Goal: Find specific page/section: Find specific page/section

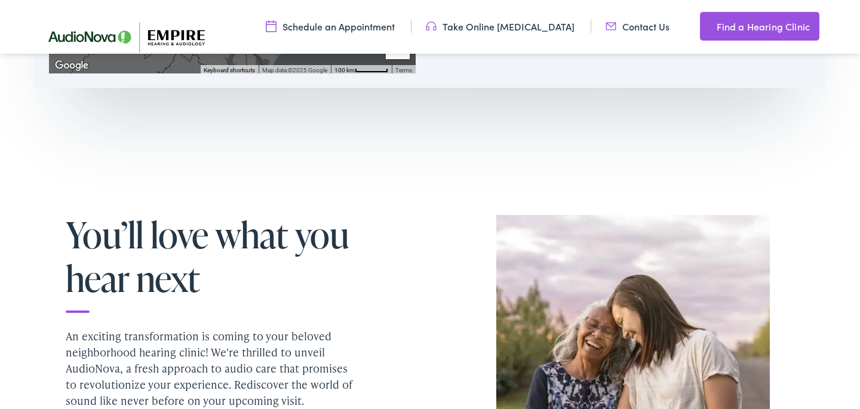
scroll to position [949, 0]
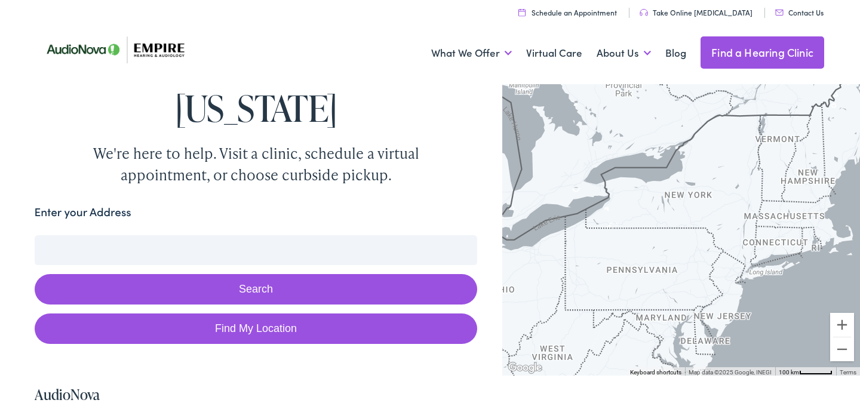
scroll to position [59, 0]
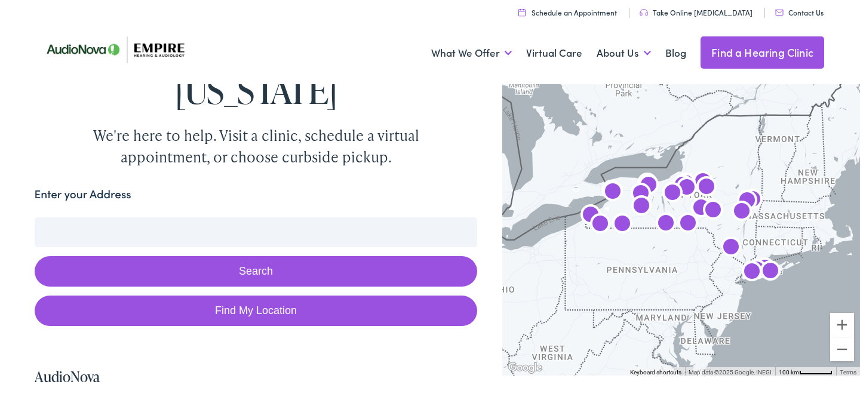
click at [240, 230] on input "Enter your Address" at bounding box center [256, 232] width 443 height 30
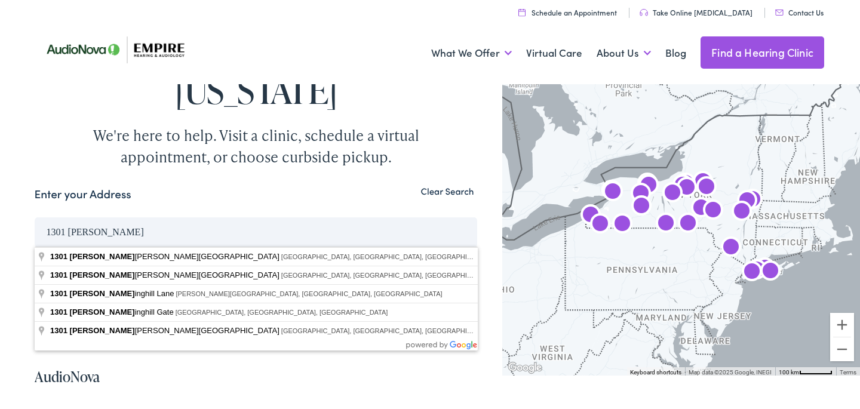
type input "[STREET_ADDRESS]"
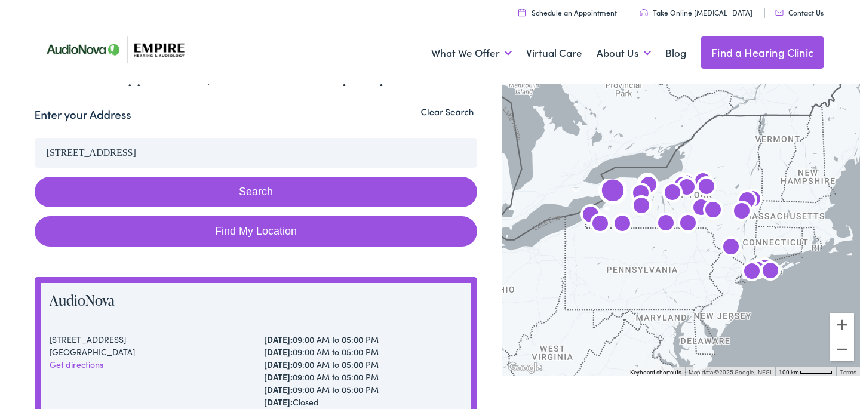
scroll to position [137, 0]
click at [248, 190] on button "Search" at bounding box center [256, 192] width 443 height 30
click at [278, 189] on button "Search" at bounding box center [256, 192] width 443 height 30
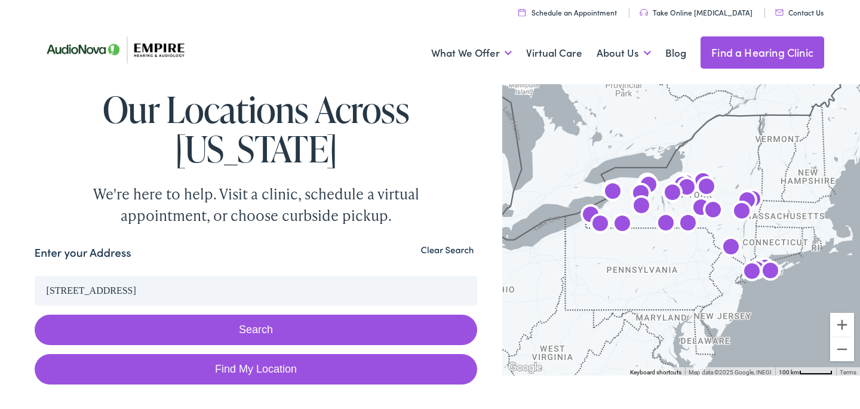
scroll to position [0, 0]
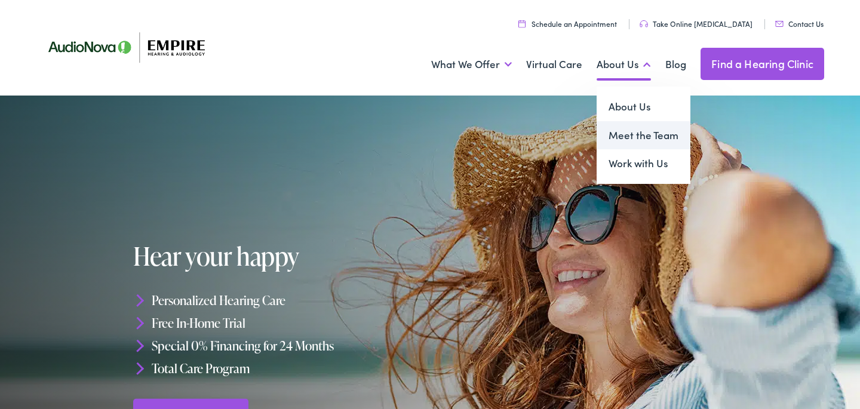
click at [625, 134] on link "Meet the Team" at bounding box center [644, 135] width 94 height 29
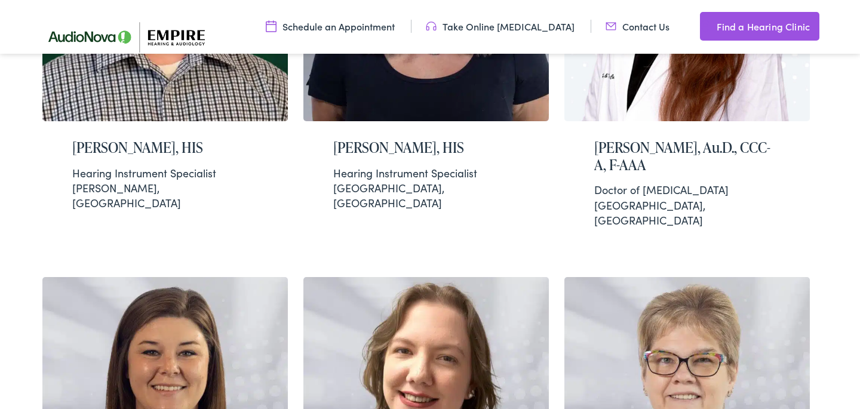
scroll to position [1349, 0]
